Goal: Transaction & Acquisition: Purchase product/service

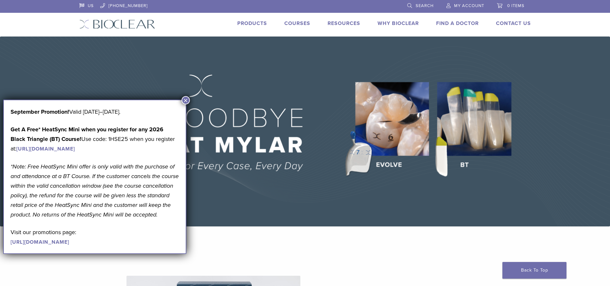
click at [415, 122] on img at bounding box center [305, 132] width 610 height 190
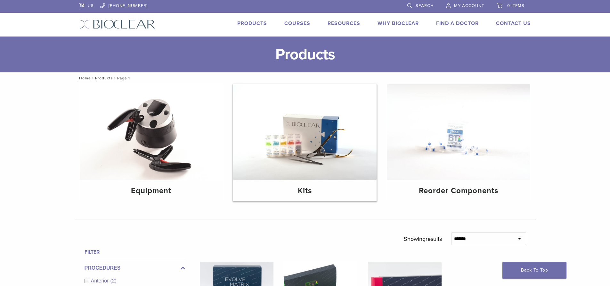
click at [307, 156] on img at bounding box center [305, 132] width 144 height 96
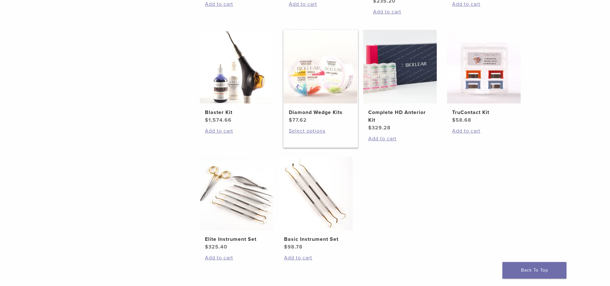
scroll to position [256, 0]
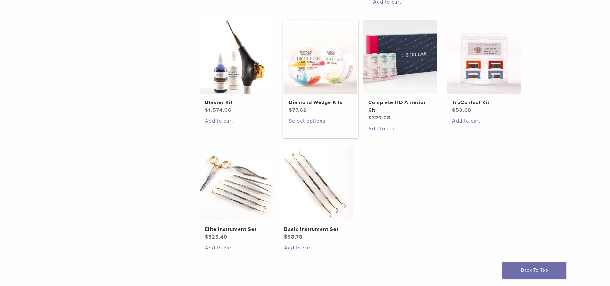
click at [338, 91] on img at bounding box center [321, 57] width 74 height 74
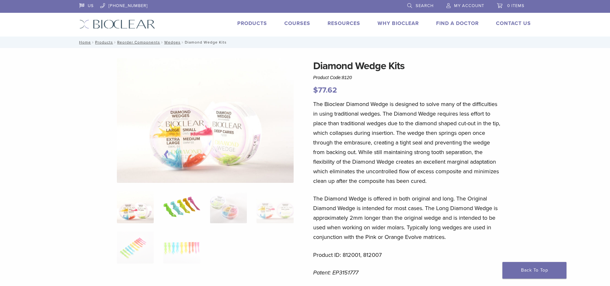
click at [184, 215] on img at bounding box center [181, 207] width 37 height 32
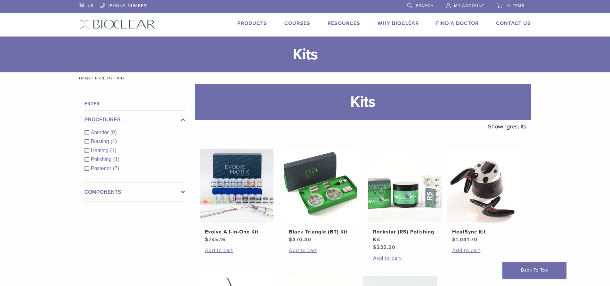
click at [86, 130] on div "Anterior (9)" at bounding box center [135, 133] width 101 height 8
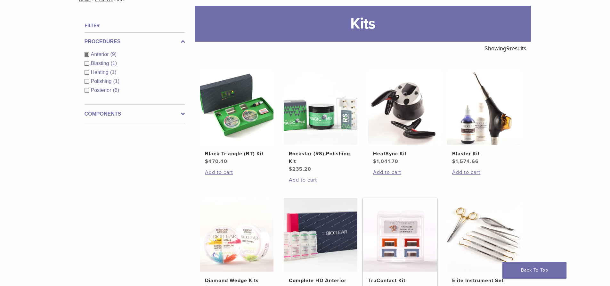
scroll to position [128, 0]
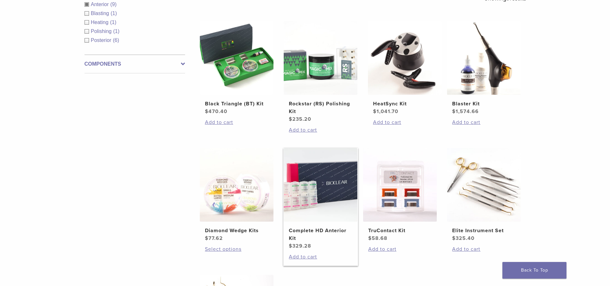
click at [331, 199] on img at bounding box center [321, 185] width 74 height 74
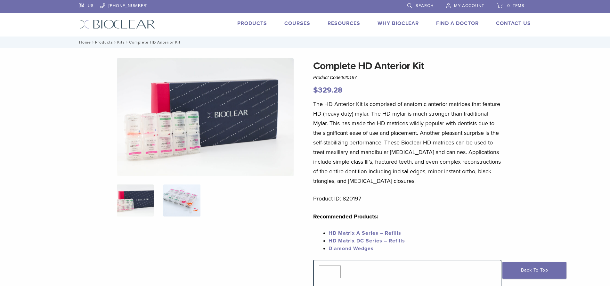
click at [177, 199] on img at bounding box center [181, 201] width 37 height 32
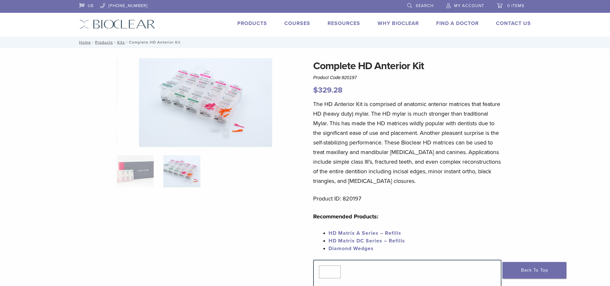
click at [207, 110] on img at bounding box center [205, 102] width 133 height 89
